Goal: Task Accomplishment & Management: Use online tool/utility

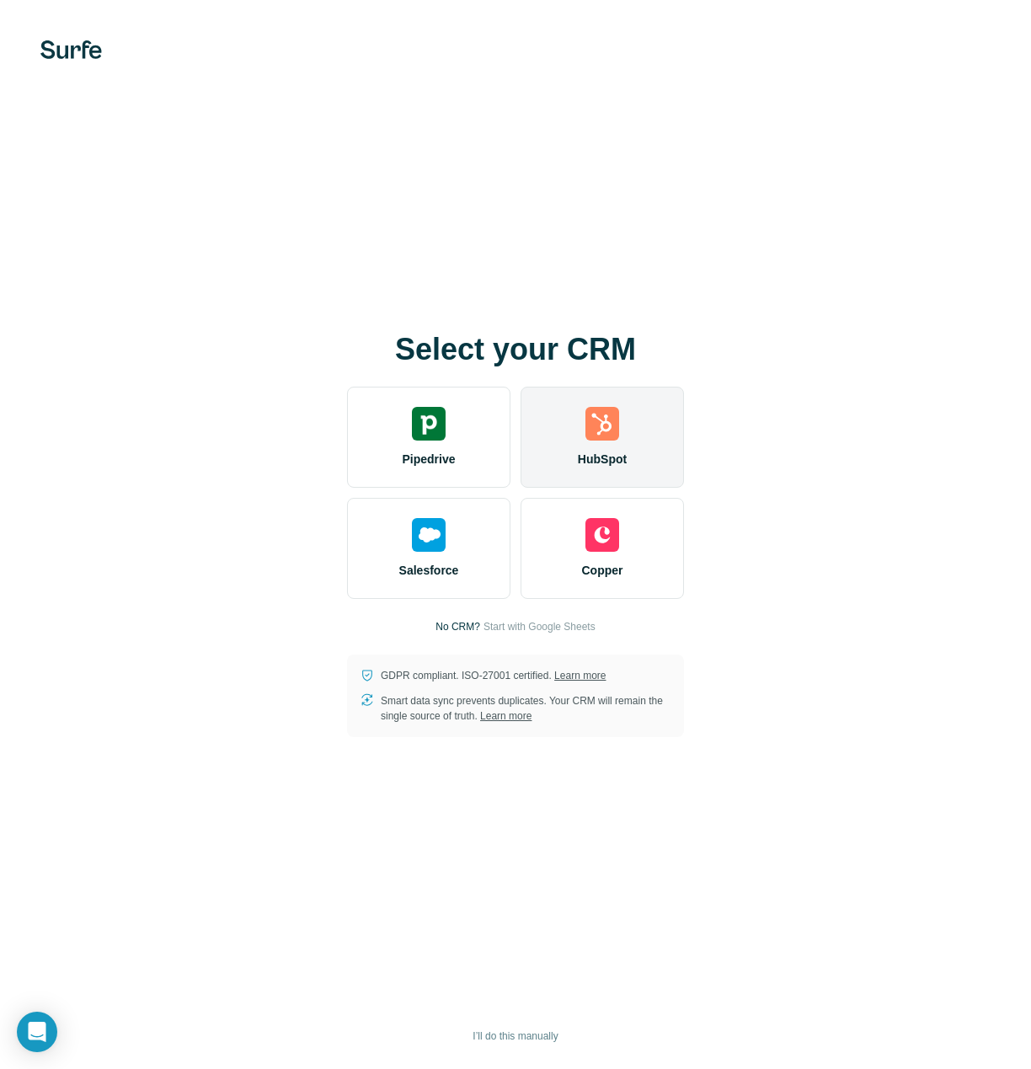
click at [640, 447] on div "HubSpot" at bounding box center [602, 437] width 163 height 101
